Goal: Information Seeking & Learning: Learn about a topic

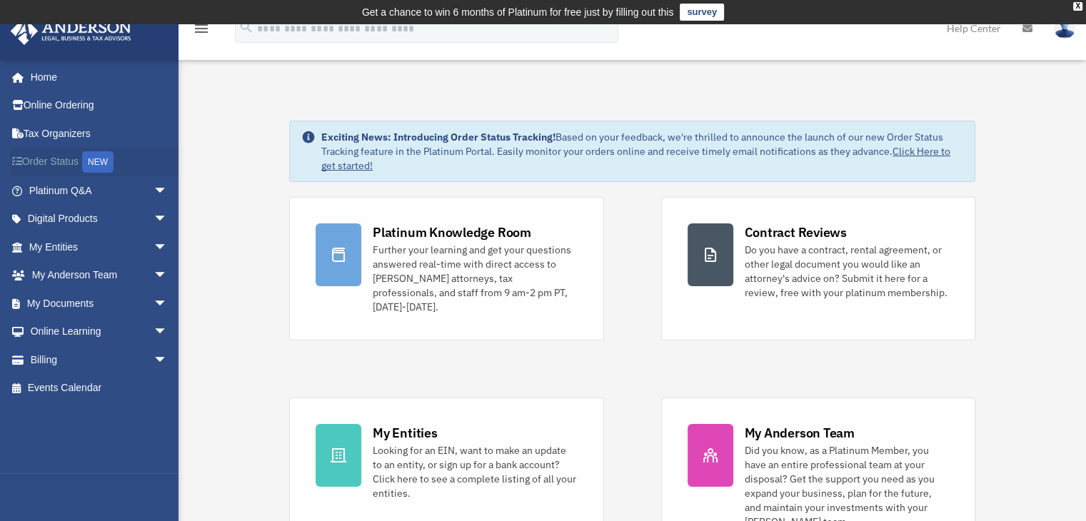
click at [66, 162] on link "Order Status NEW" at bounding box center [99, 162] width 179 height 29
click at [39, 101] on link "Online Ordering" at bounding box center [99, 105] width 179 height 29
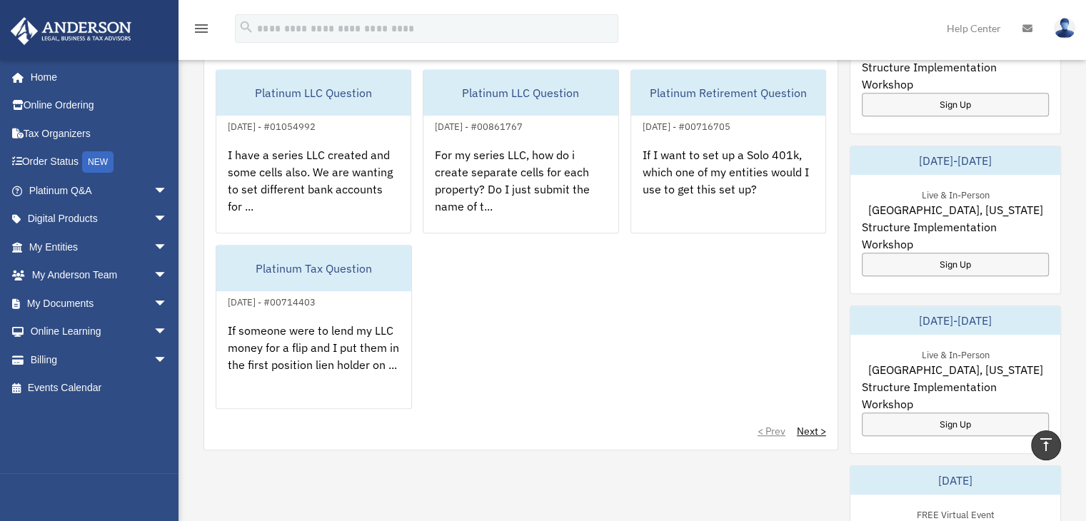
scroll to position [644, 0]
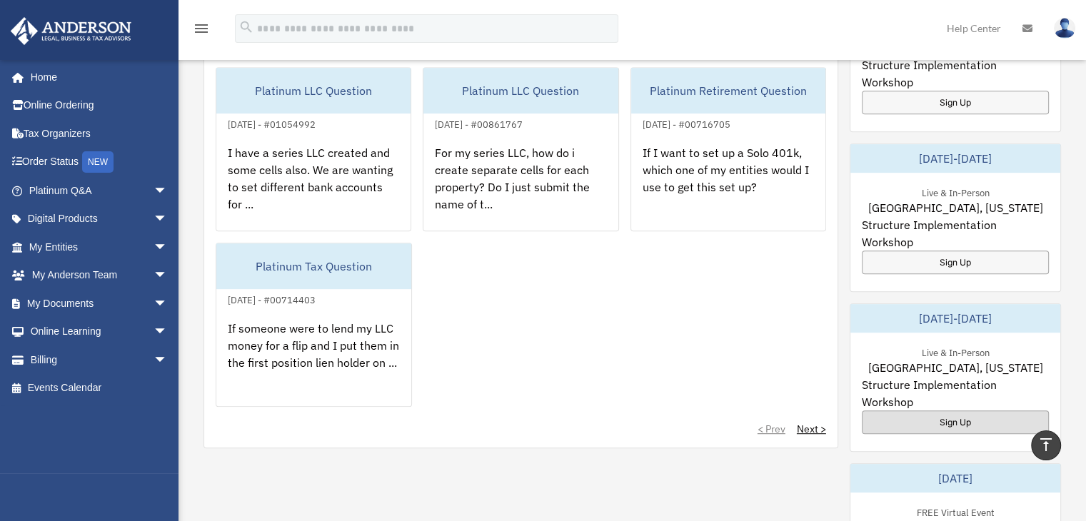
click at [936, 410] on div "Sign Up" at bounding box center [954, 422] width 187 height 24
click at [63, 79] on link "Home" at bounding box center [99, 77] width 179 height 29
click at [154, 328] on span "arrow_drop_down" at bounding box center [167, 332] width 29 height 29
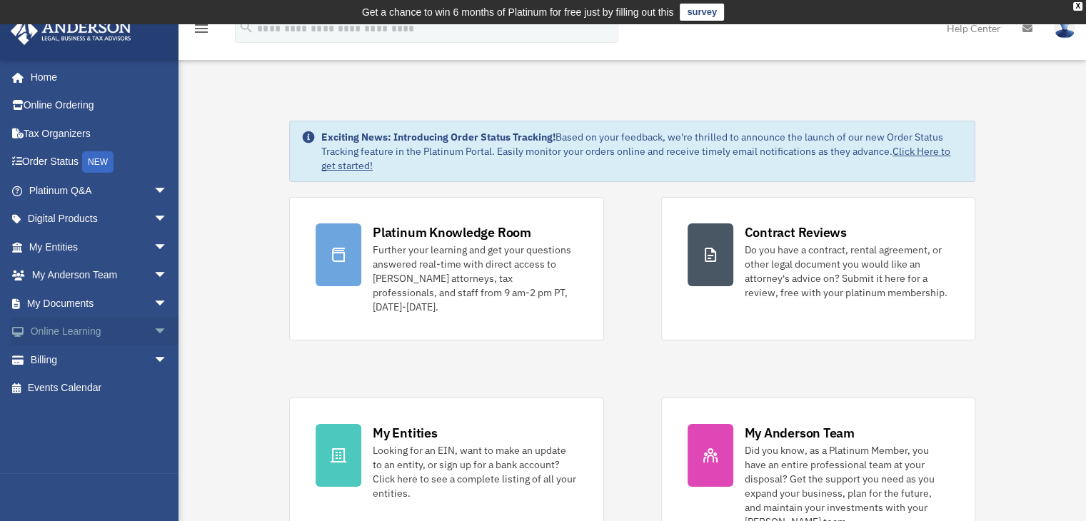
click at [153, 332] on span "arrow_drop_down" at bounding box center [167, 332] width 29 height 29
click at [86, 365] on link "Courses" at bounding box center [104, 359] width 169 height 29
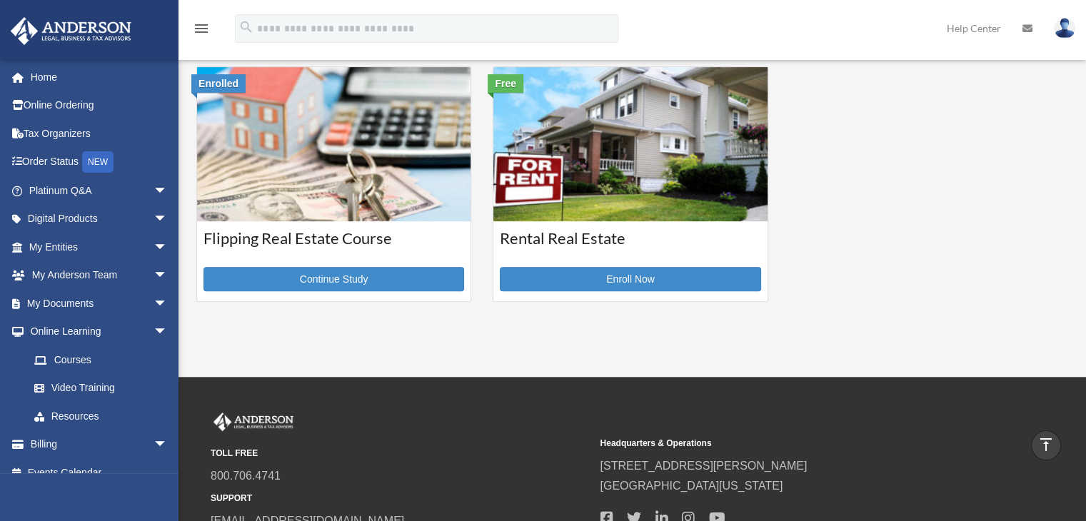
scroll to position [545, 0]
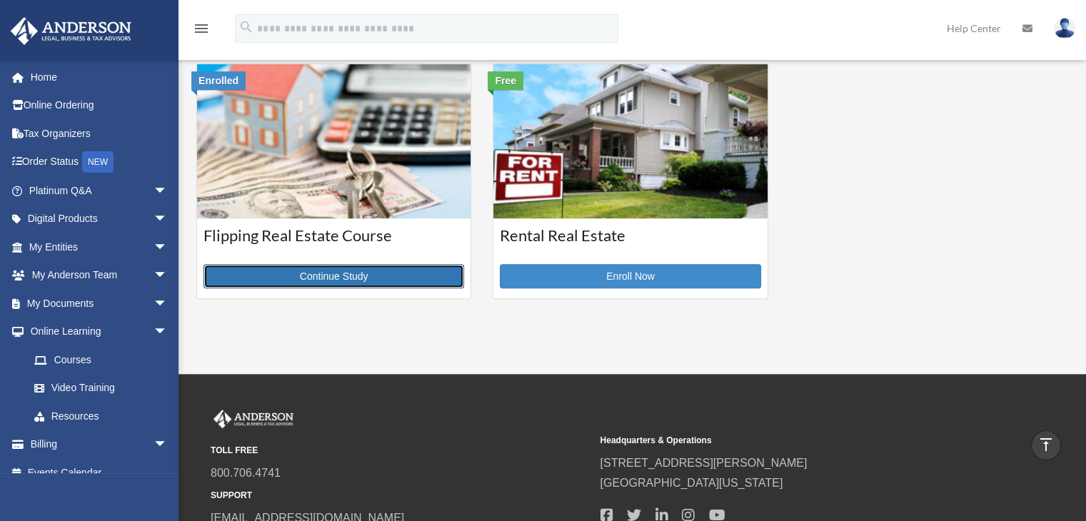
click at [363, 268] on link "Continue Study" at bounding box center [333, 276] width 261 height 24
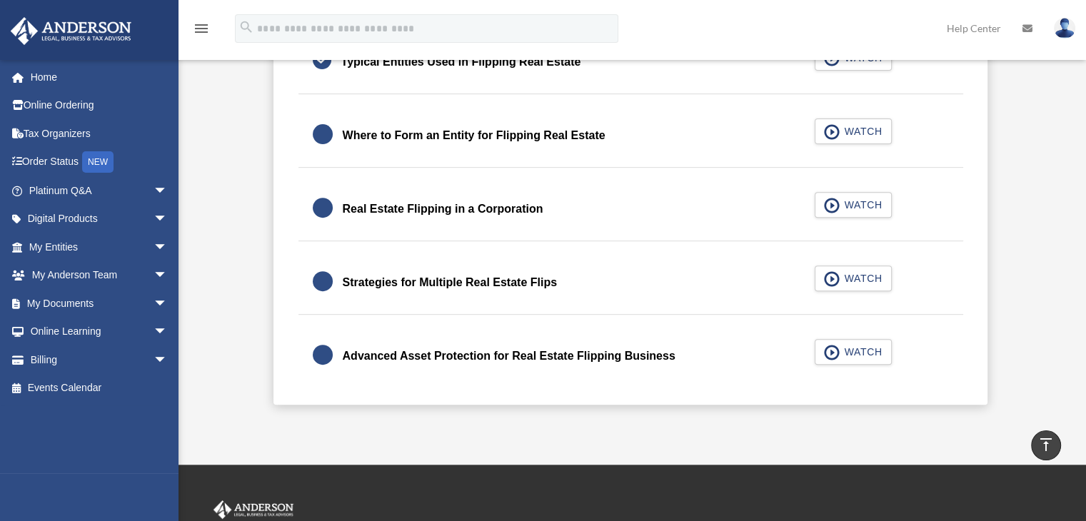
scroll to position [520, 0]
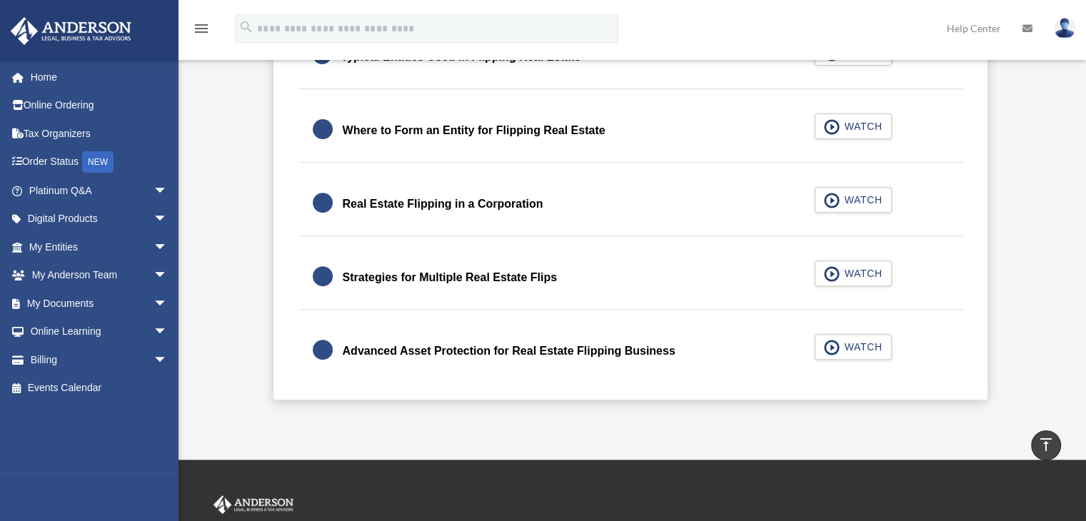
click at [415, 279] on div "Strategies for Multiple Real Estate Flips" at bounding box center [450, 278] width 215 height 20
click at [839, 275] on span "button" at bounding box center [832, 274] width 16 height 16
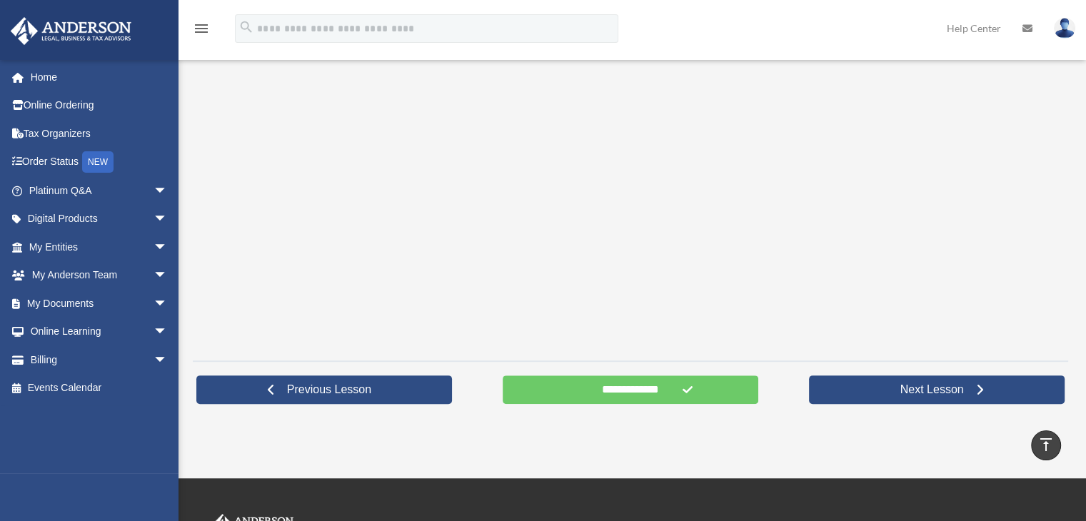
scroll to position [360, 0]
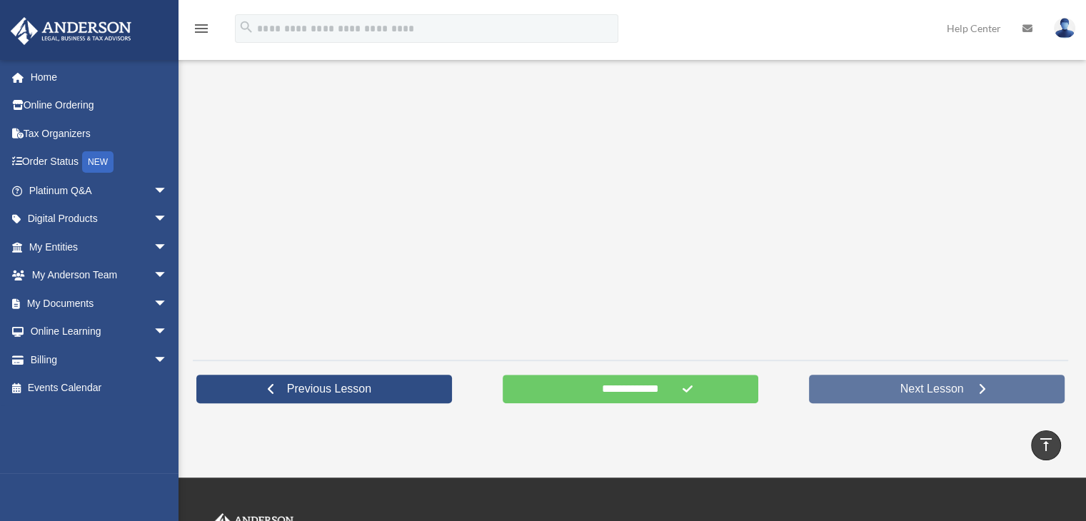
click at [894, 390] on span "Next Lesson" at bounding box center [932, 389] width 86 height 14
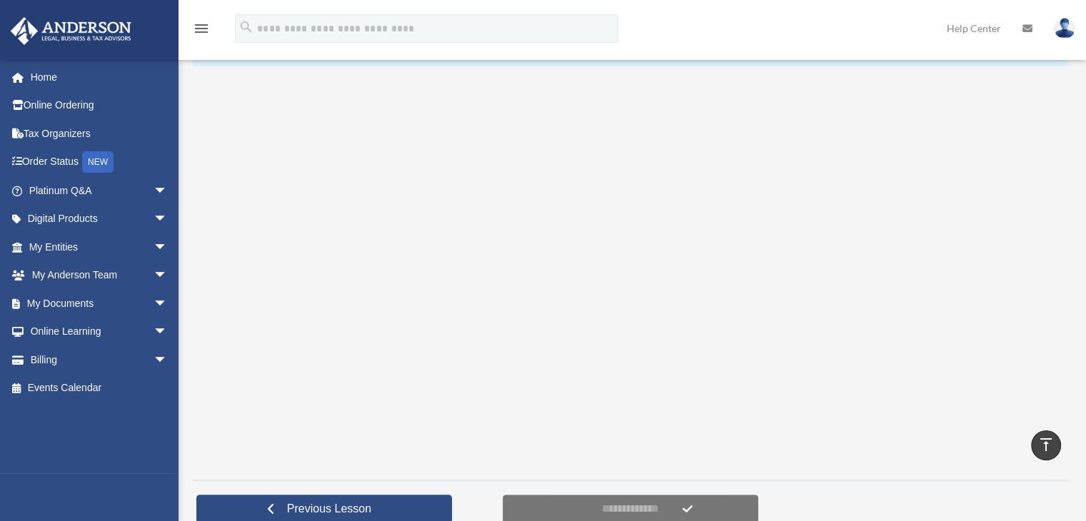
scroll to position [246, 0]
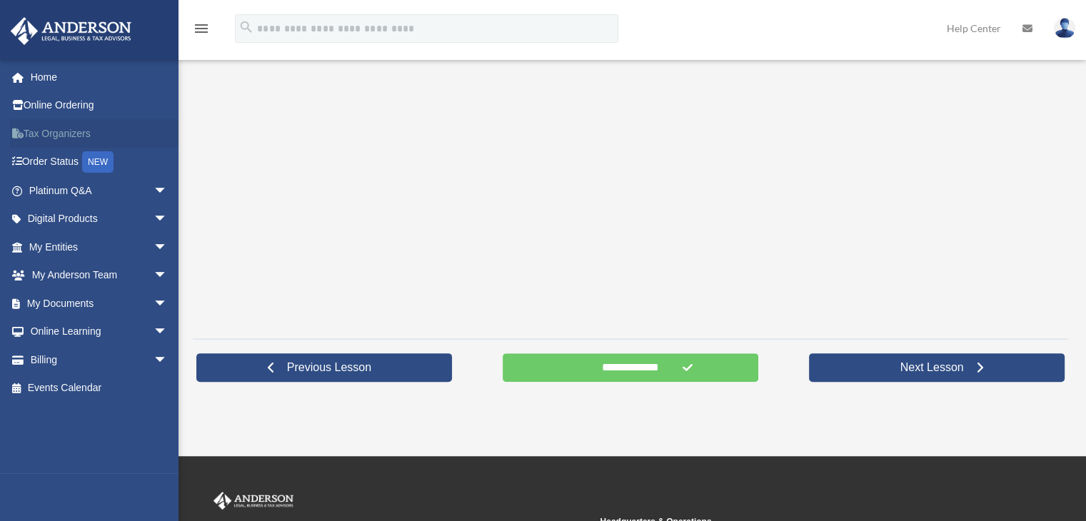
scroll to position [385, 0]
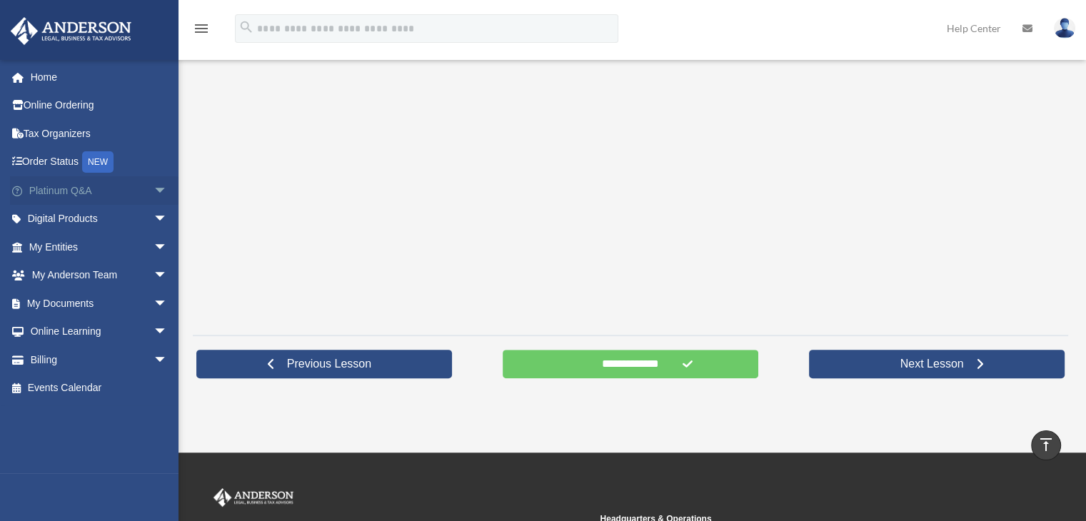
click at [153, 191] on span "arrow_drop_down" at bounding box center [167, 190] width 29 height 29
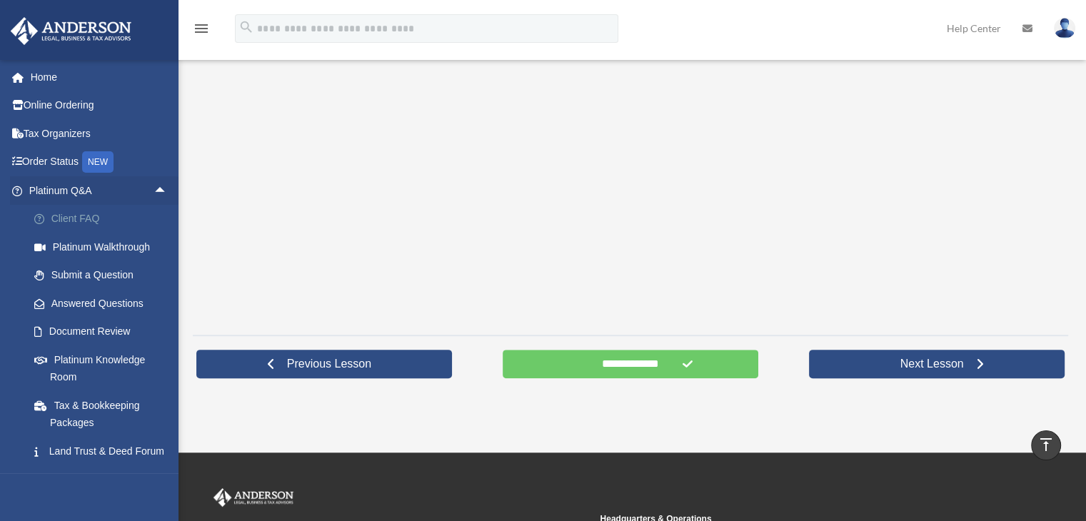
click at [77, 221] on link "Client FAQ" at bounding box center [104, 219] width 169 height 29
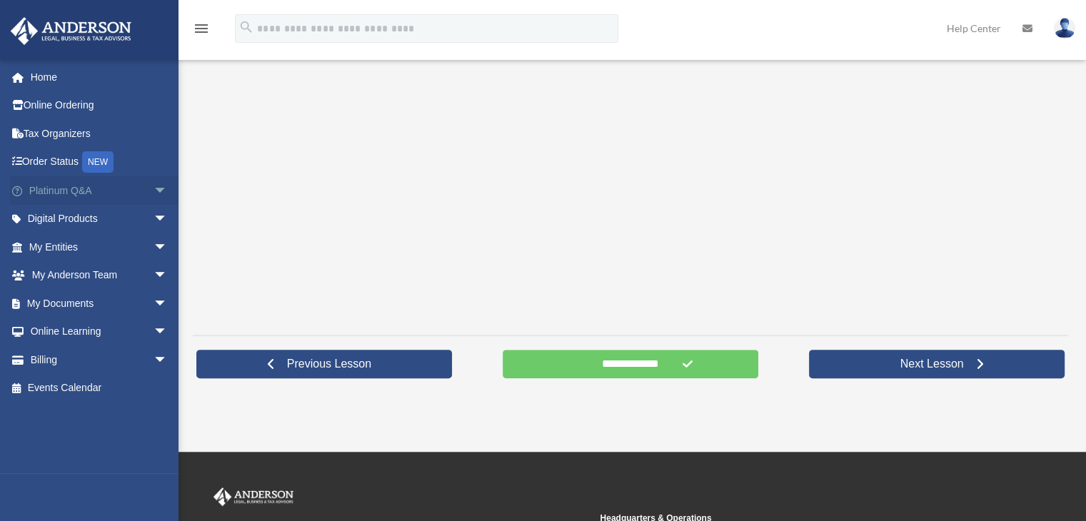
scroll to position [385, 0]
click at [153, 191] on span "arrow_drop_down" at bounding box center [167, 190] width 29 height 29
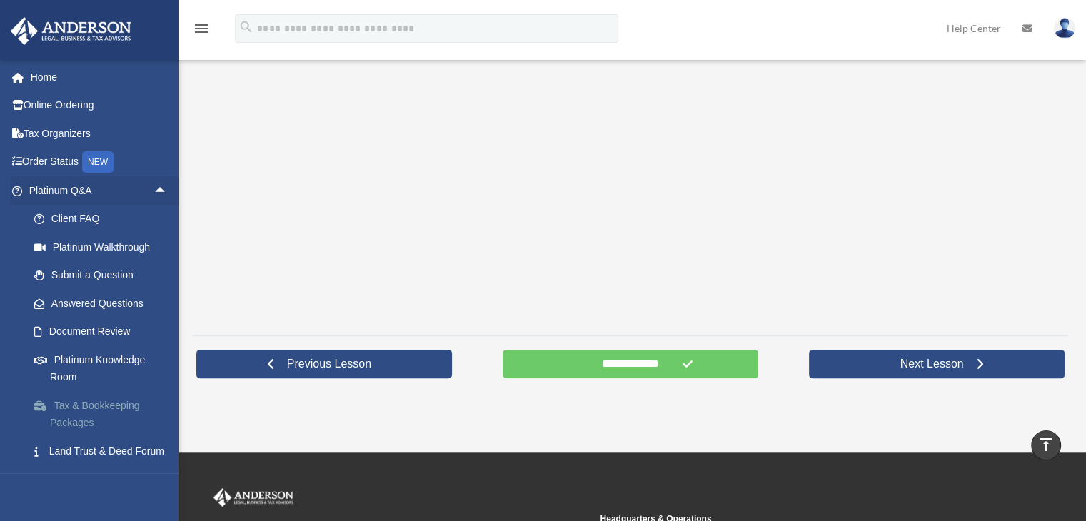
click at [79, 406] on link "Tax & Bookkeeping Packages" at bounding box center [104, 414] width 169 height 46
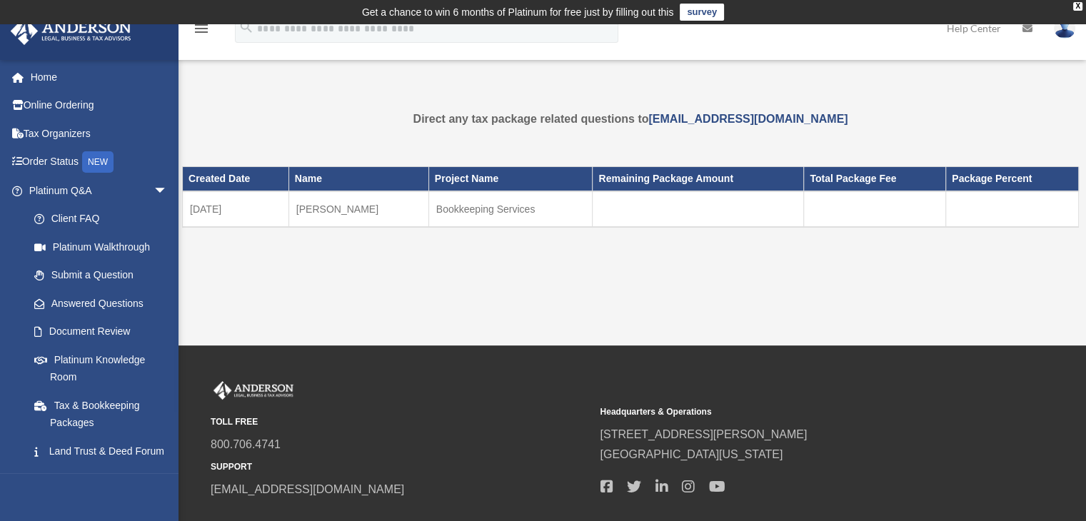
click at [243, 211] on td "[DATE]" at bounding box center [236, 209] width 106 height 36
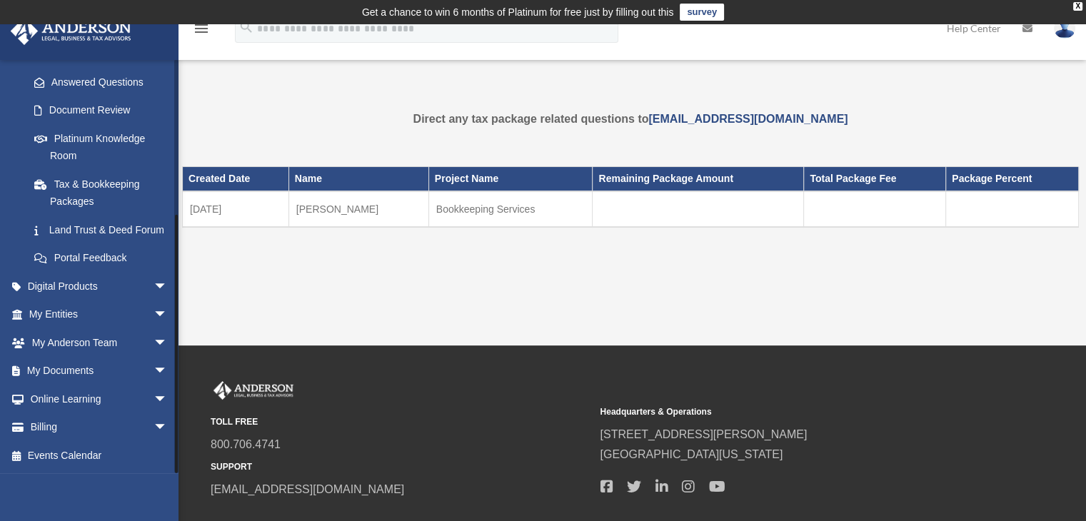
scroll to position [238, 0]
drag, startPoint x: 175, startPoint y: 247, endPoint x: 160, endPoint y: 476, distance: 229.6
click at [160, 476] on div "ryanmichaelmccormack@gmail.com Sign Out ryanmichaelmccormack@gmail.com Home Onl…" at bounding box center [89, 319] width 178 height 521
click at [153, 429] on span "arrow_drop_down" at bounding box center [167, 427] width 29 height 29
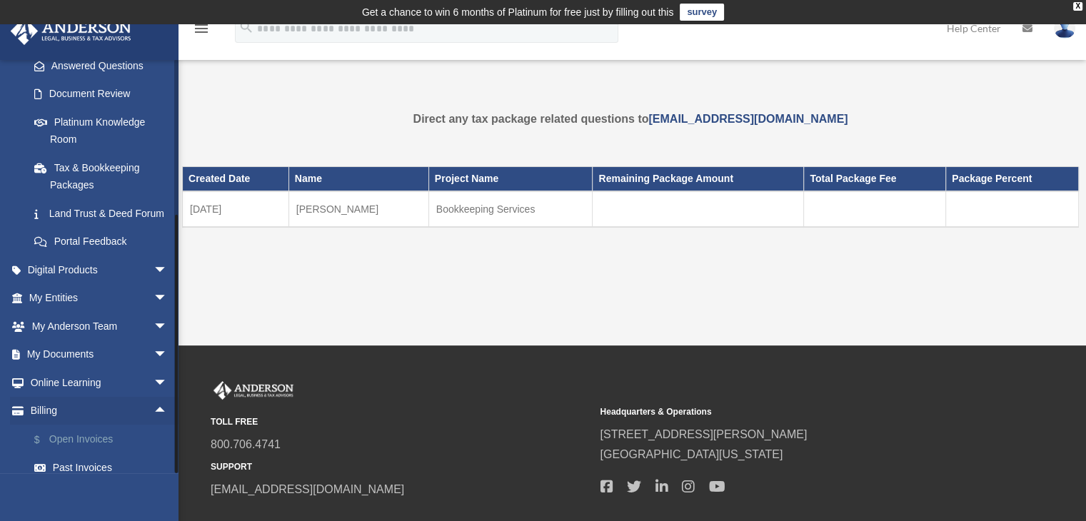
click at [65, 454] on link "$ Open Invoices" at bounding box center [104, 439] width 169 height 29
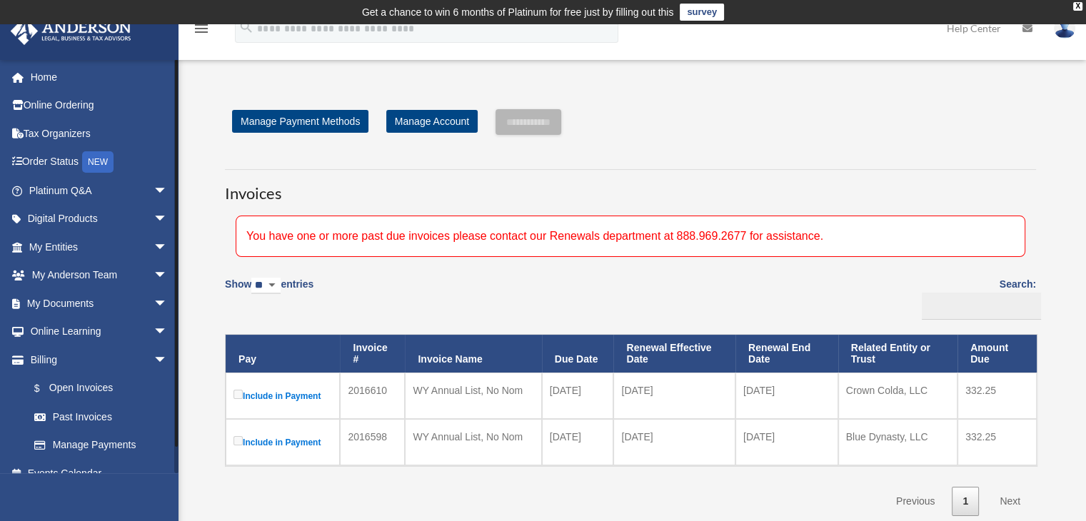
scroll to position [17, 0]
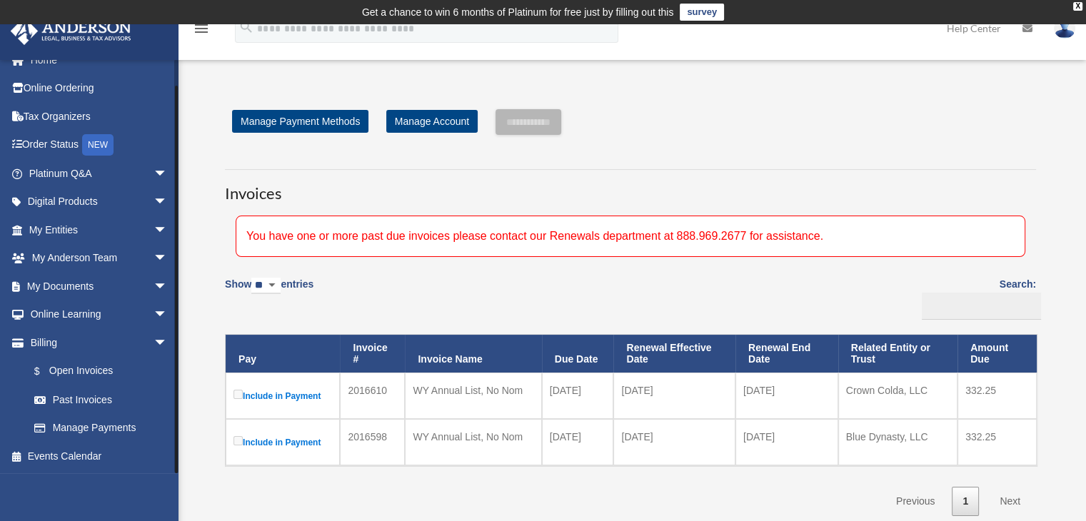
drag, startPoint x: 175, startPoint y: 178, endPoint x: 177, endPoint y: 280, distance: 101.4
click at [177, 280] on div at bounding box center [176, 280] width 3 height 388
click at [76, 398] on link "Past Invoices" at bounding box center [104, 399] width 169 height 29
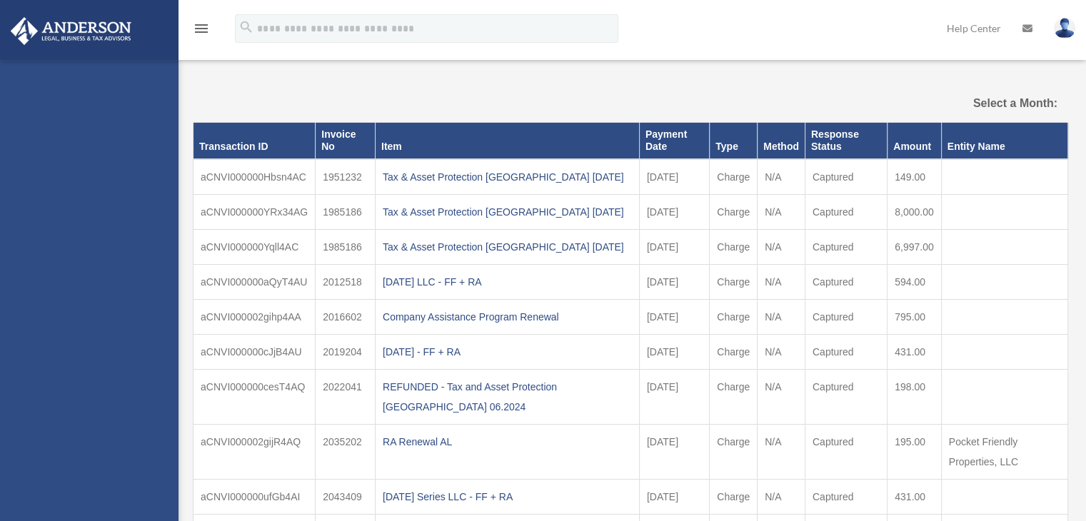
select select
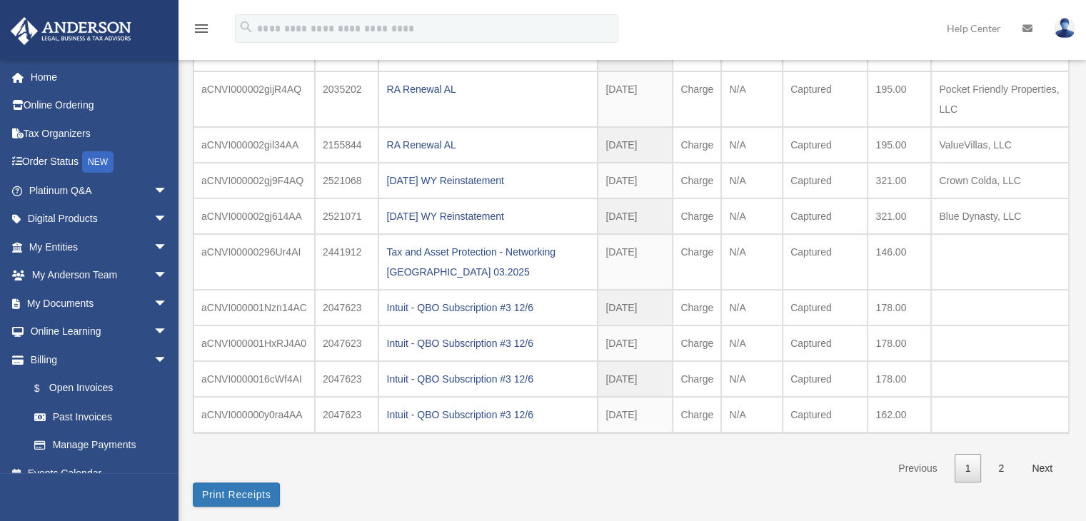
scroll to position [198, 0]
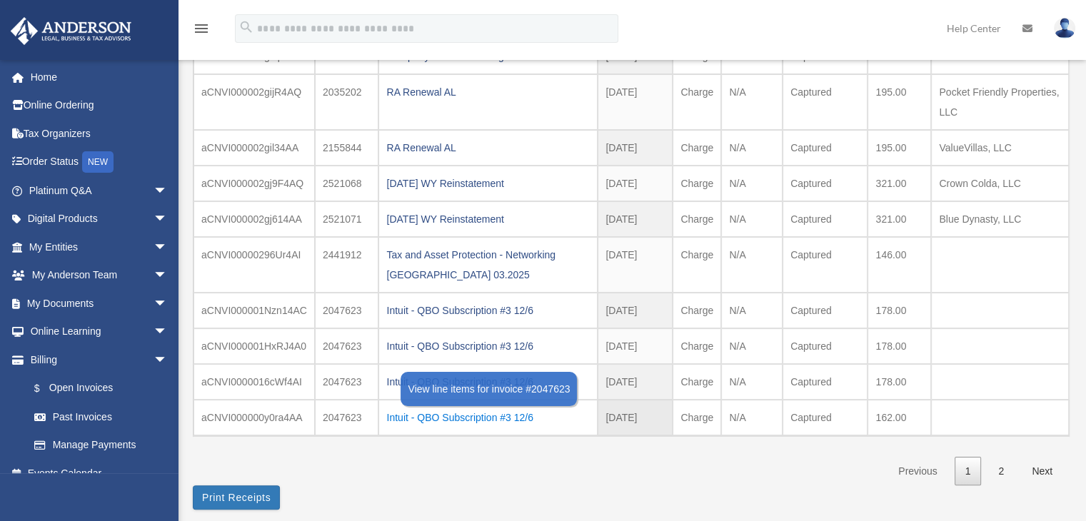
click at [434, 410] on div "Intuit - QBO Subscription #3 12/6" at bounding box center [487, 418] width 203 height 20
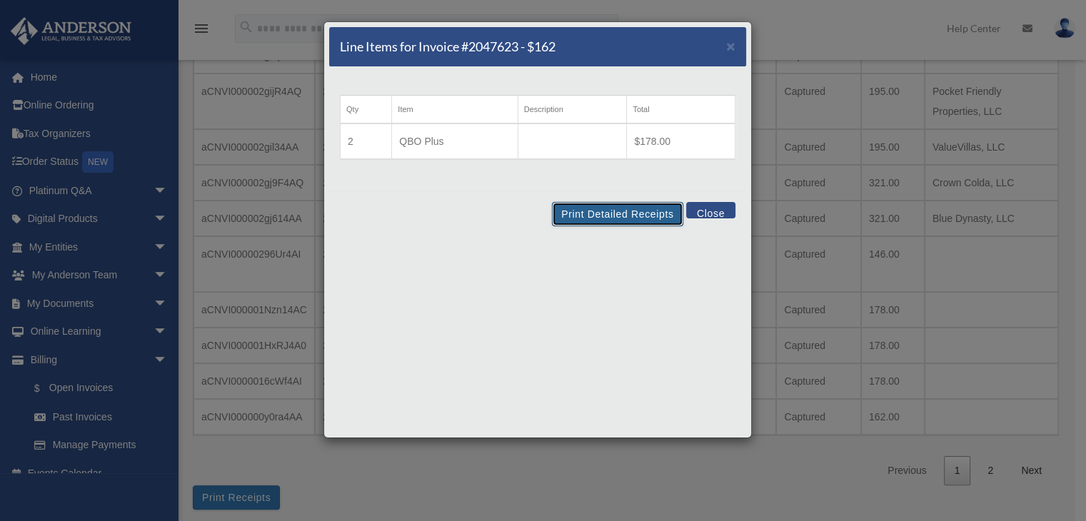
click at [605, 218] on button "Print Detailed Receipts" at bounding box center [617, 214] width 131 height 24
click at [728, 48] on span "×" at bounding box center [730, 46] width 9 height 16
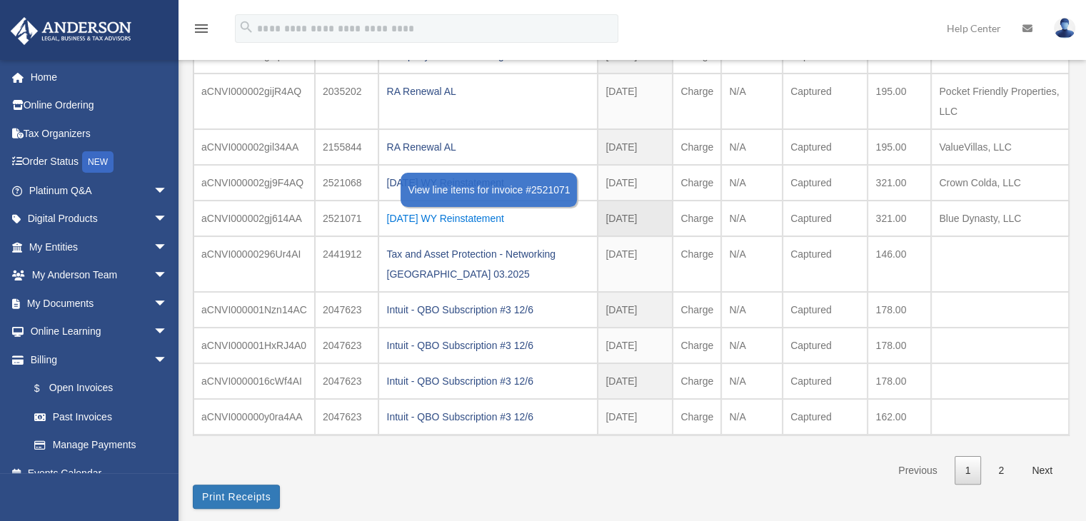
click at [487, 215] on div "[DATE] WY Reinstatement" at bounding box center [487, 218] width 203 height 20
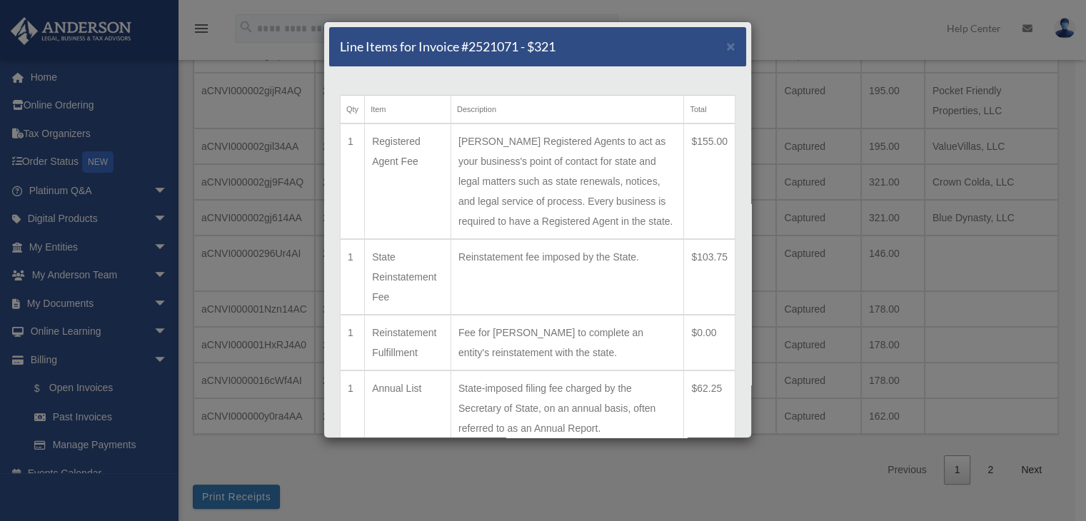
scroll to position [108, 0]
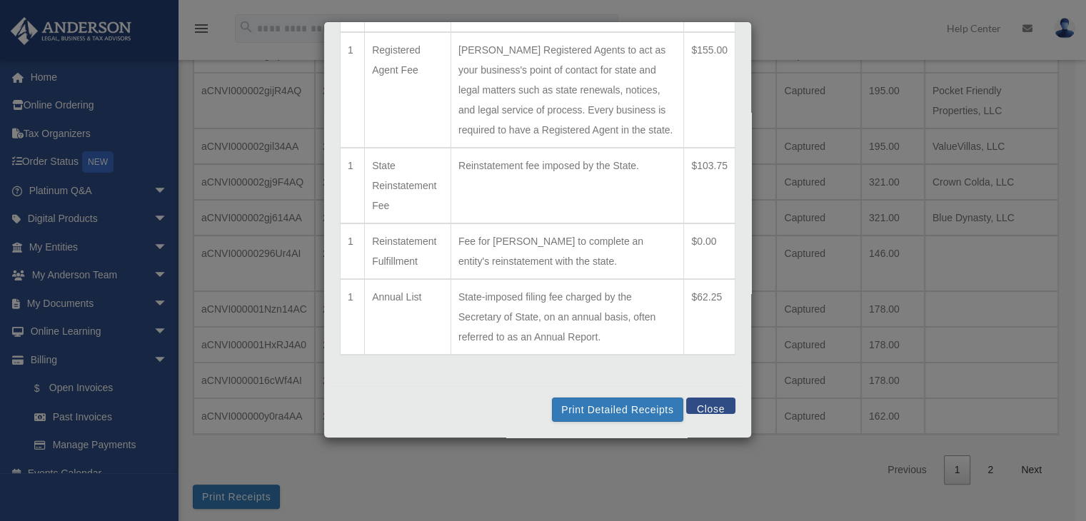
click at [695, 407] on button "Close" at bounding box center [710, 406] width 49 height 16
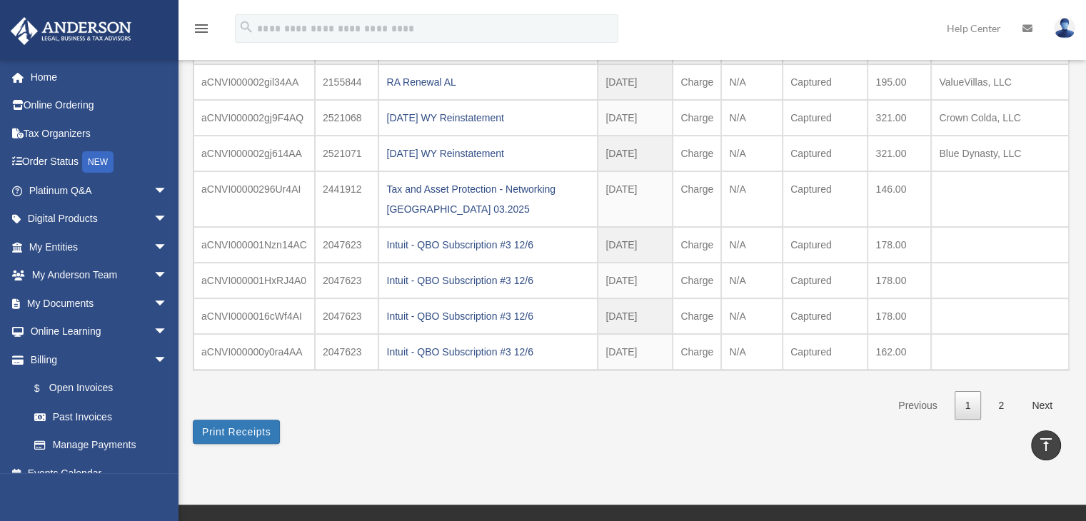
scroll to position [278, 0]
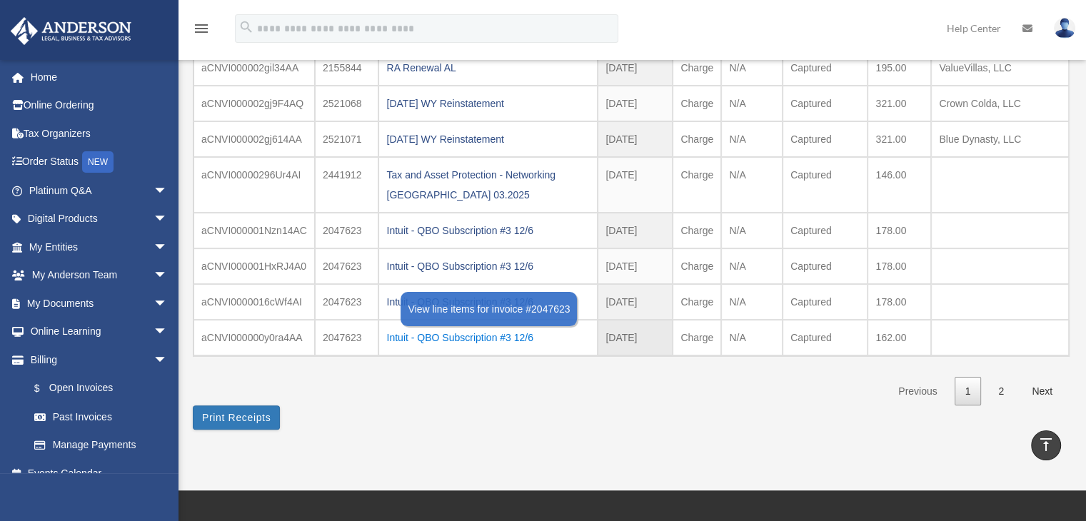
click at [494, 335] on div "Intuit - QBO Subscription #3 12/6" at bounding box center [487, 338] width 203 height 20
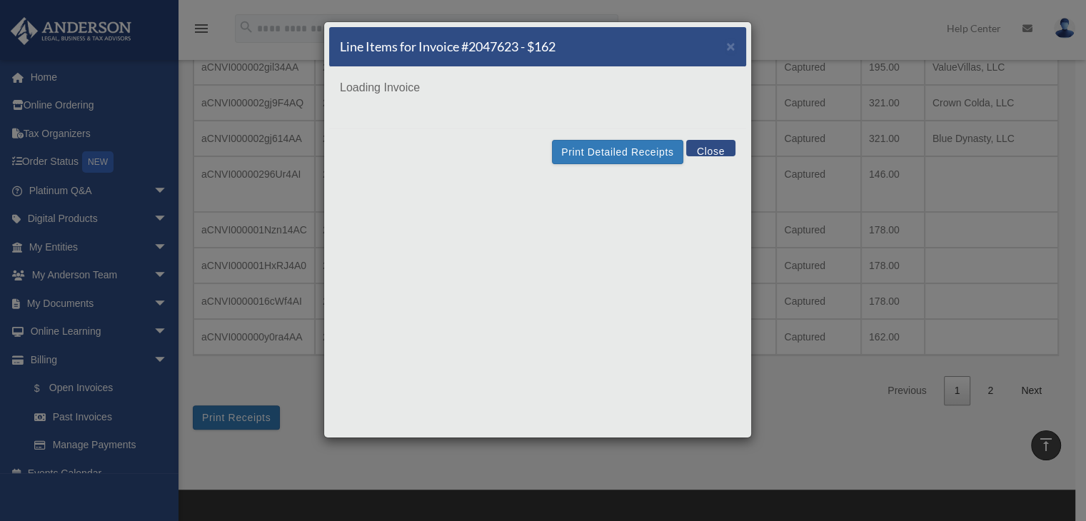
scroll to position [0, 0]
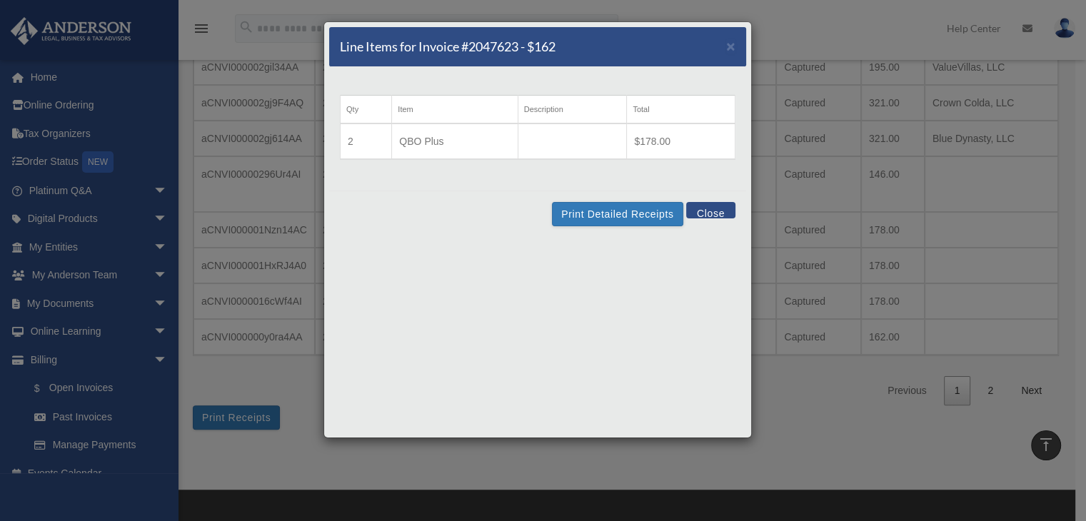
click at [701, 213] on button "Close" at bounding box center [710, 210] width 49 height 16
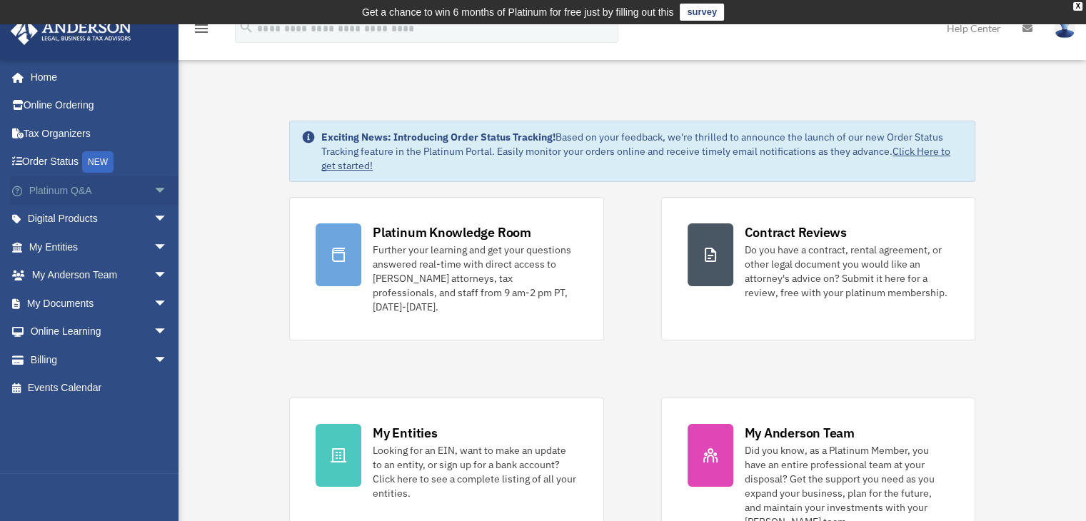
click at [153, 191] on span "arrow_drop_down" at bounding box center [167, 190] width 29 height 29
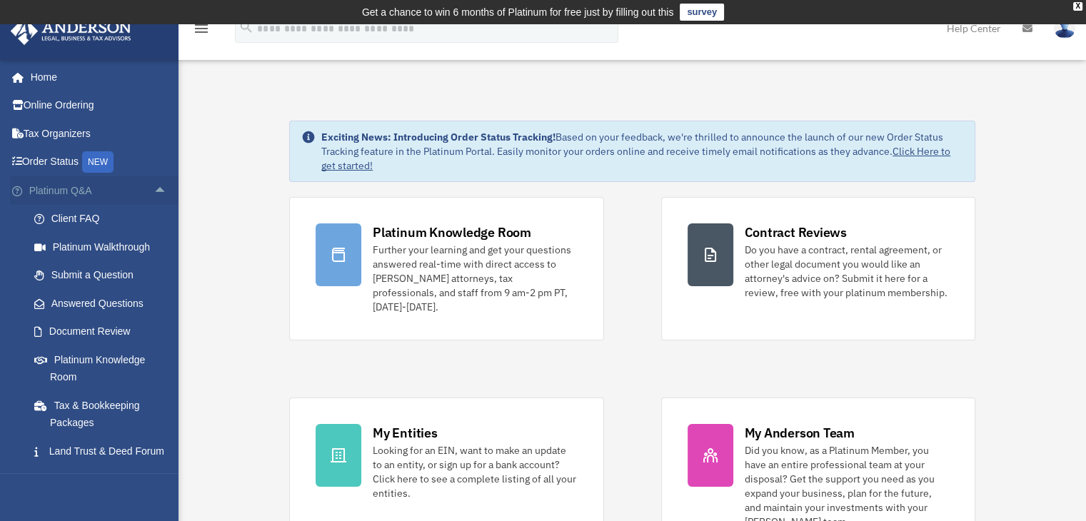
click at [153, 191] on span "arrow_drop_up" at bounding box center [167, 190] width 29 height 29
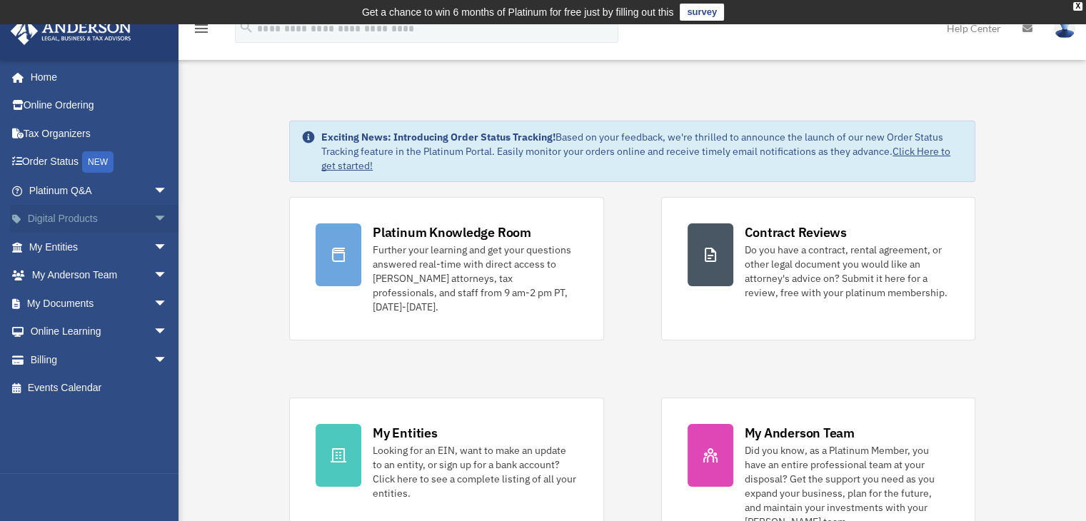
click at [153, 213] on span "arrow_drop_down" at bounding box center [167, 219] width 29 height 29
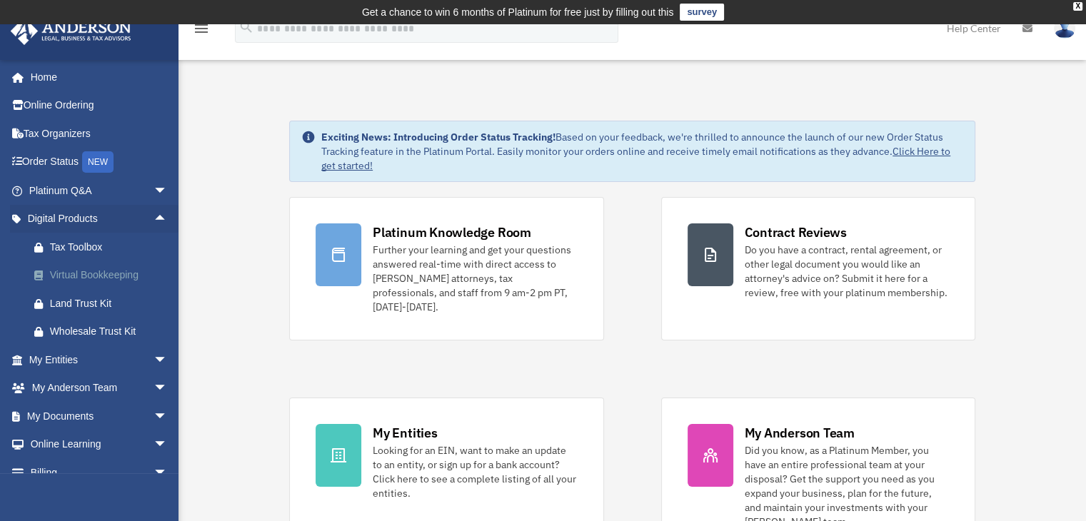
click at [90, 280] on div "Virtual Bookkeeping" at bounding box center [110, 275] width 121 height 18
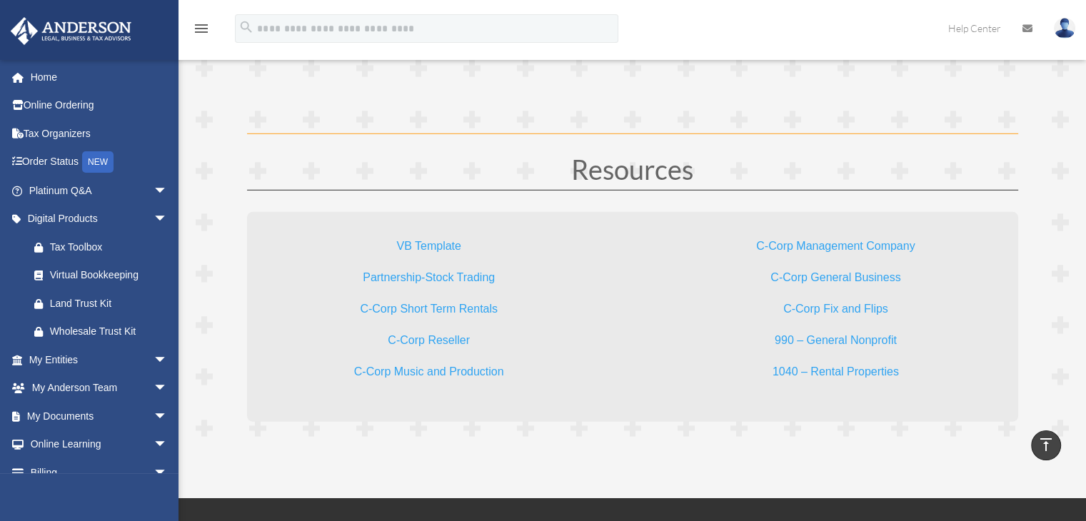
scroll to position [4225, 0]
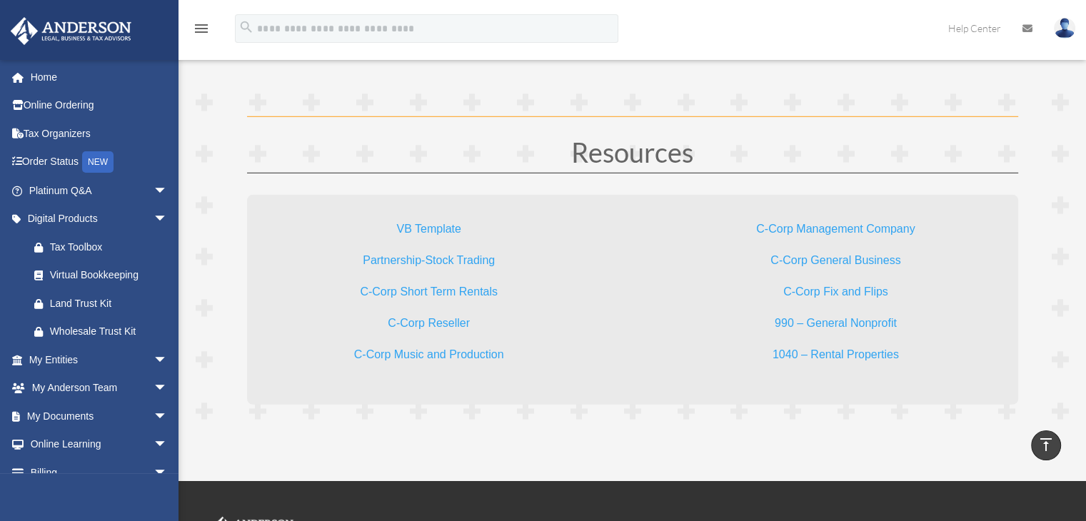
click at [812, 286] on link "C-Corp Fix and Flips" at bounding box center [835, 294] width 105 height 19
click at [428, 228] on link "VB Template" at bounding box center [428, 232] width 64 height 19
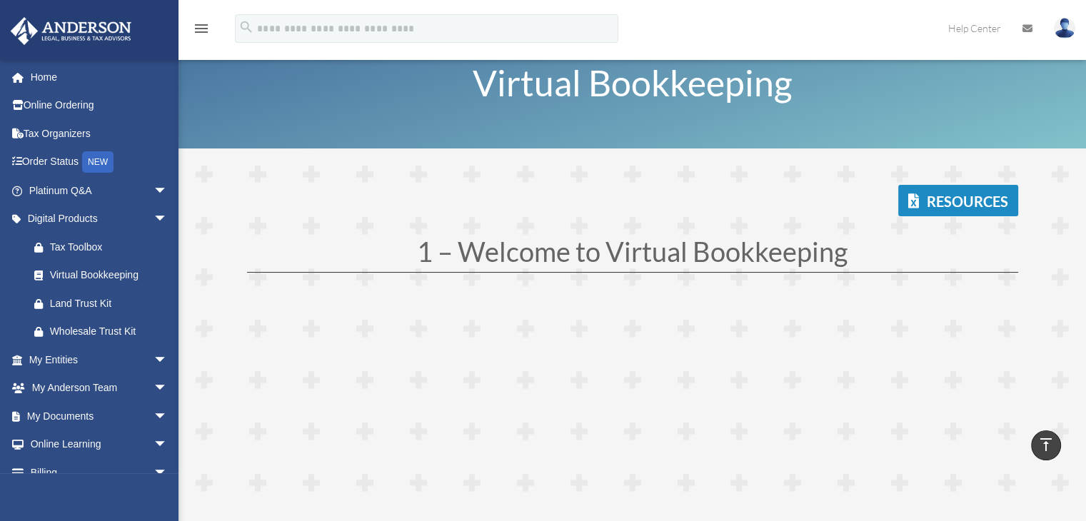
scroll to position [0, 0]
